Goal: Task Accomplishment & Management: Use online tool/utility

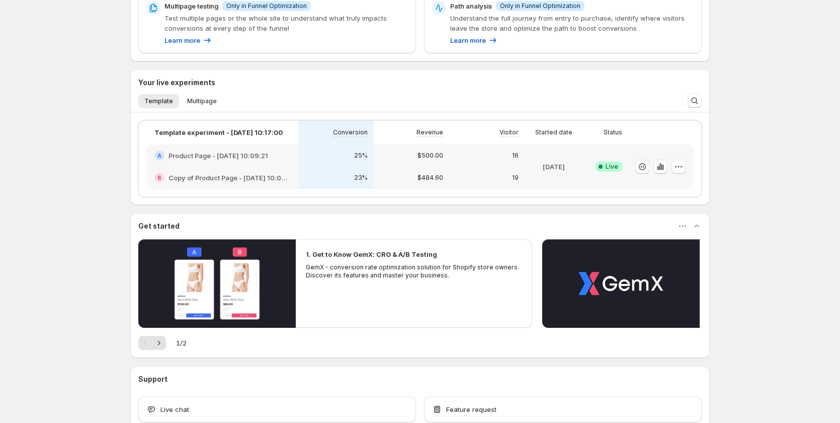
scroll to position [92, 0]
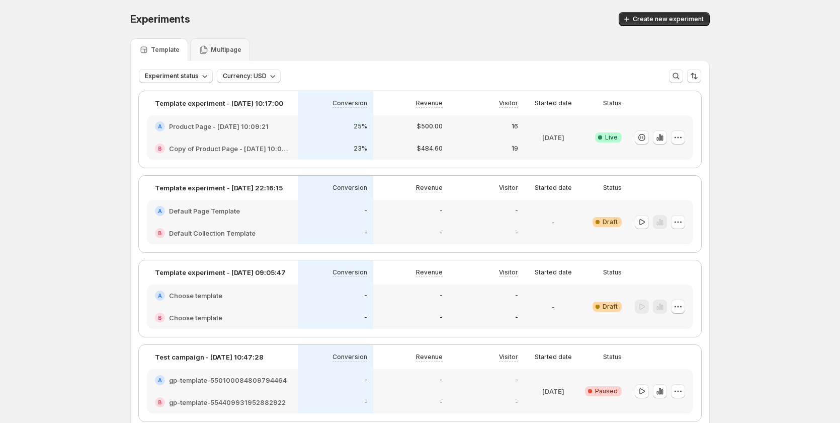
click at [402, 212] on div "-" at bounding box center [410, 211] width 63 height 10
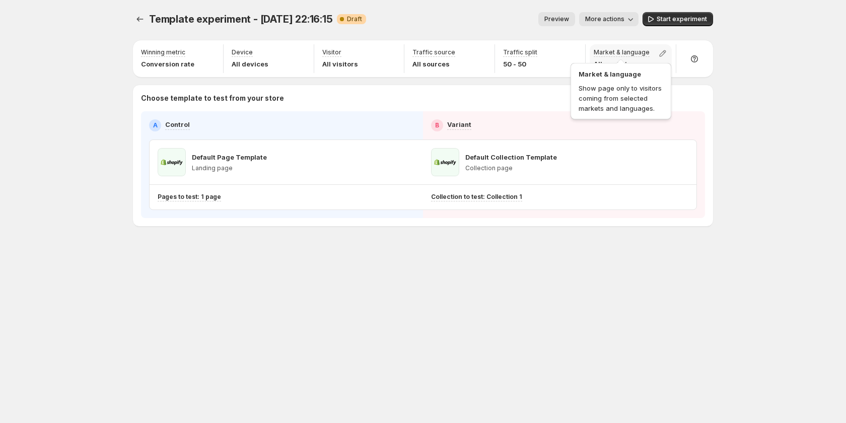
click at [613, 53] on p "Market & language" at bounding box center [621, 52] width 56 height 8
click at [664, 53] on icon "button" at bounding box center [662, 53] width 10 height 10
click at [645, 363] on div "Template experiment - [DATE] 22:16:15. This page is ready Template experiment -…" at bounding box center [423, 211] width 604 height 423
click at [138, 20] on icon "Experiments" at bounding box center [140, 19] width 10 height 10
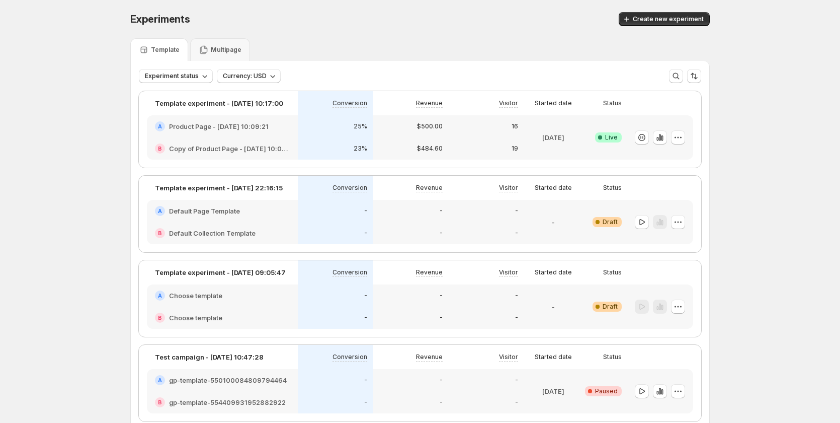
click at [270, 136] on div "A Product Page - [DATE] 10:09:21" at bounding box center [222, 126] width 151 height 22
